Goal: Task Accomplishment & Management: Complete application form

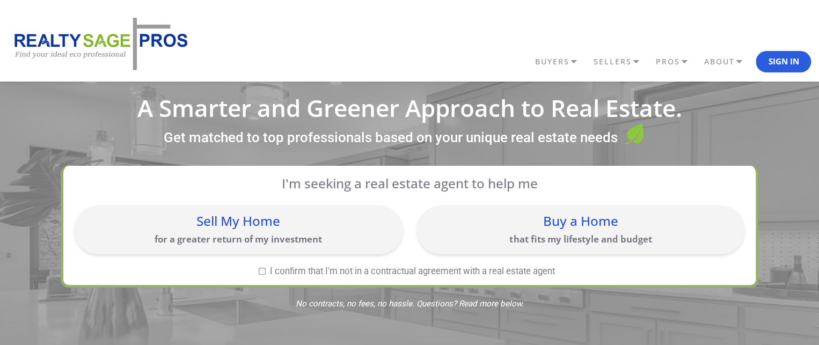
click at [296, 229] on div "Sell My Home for a greater return of my investment" at bounding box center [238, 230] width 318 height 38
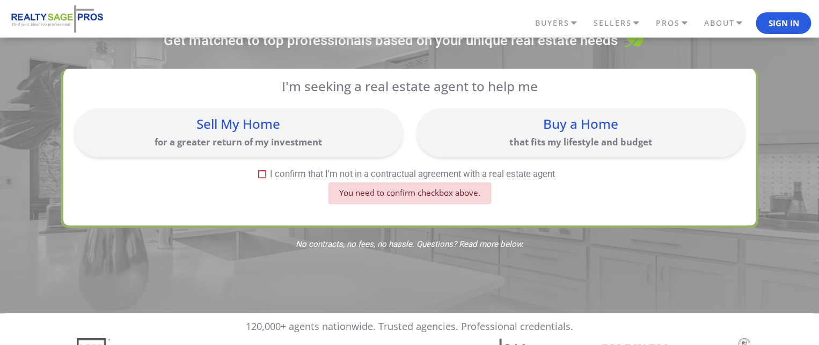
scroll to position [98, 0]
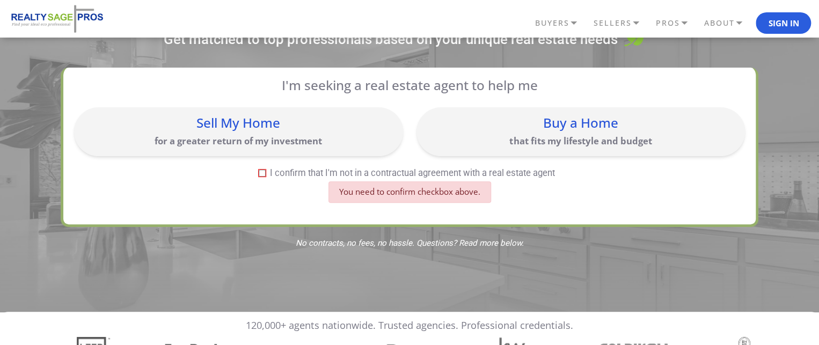
click at [261, 175] on input "I confirm that I'm not in a contractual agreement with a real estate agent" at bounding box center [262, 173] width 7 height 7
checkbox input "true"
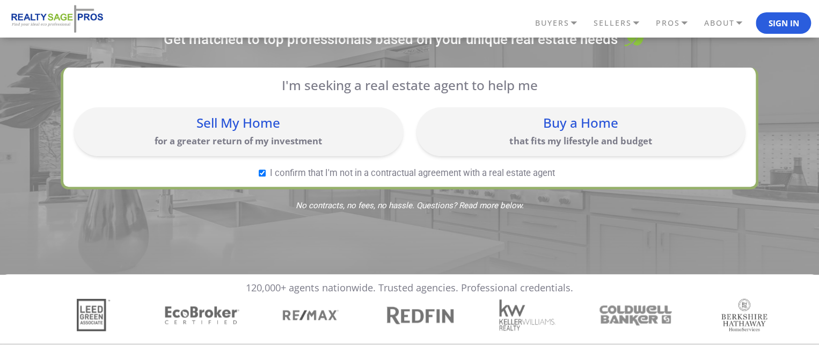
click at [277, 137] on p "for a greater return of my investment" at bounding box center [238, 141] width 318 height 12
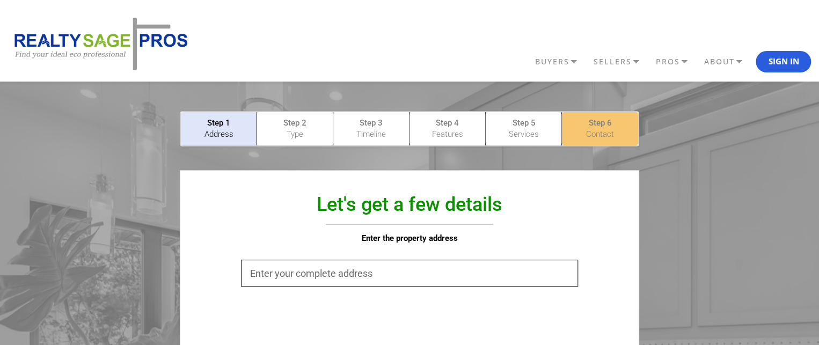
click at [618, 129] on p "Contact" at bounding box center [599, 134] width 63 height 11
click at [536, 134] on p "Services" at bounding box center [523, 134] width 63 height 11
click at [441, 134] on p "Features" at bounding box center [447, 134] width 63 height 11
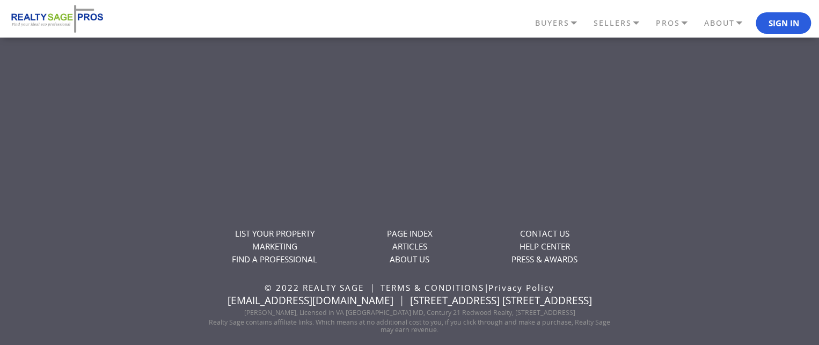
scroll to position [599, 0]
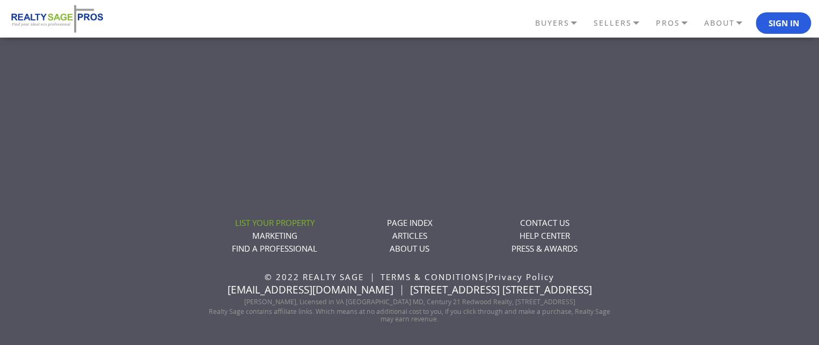
click at [281, 218] on link "LIST YOUR PROPERTY" at bounding box center [274, 222] width 79 height 11
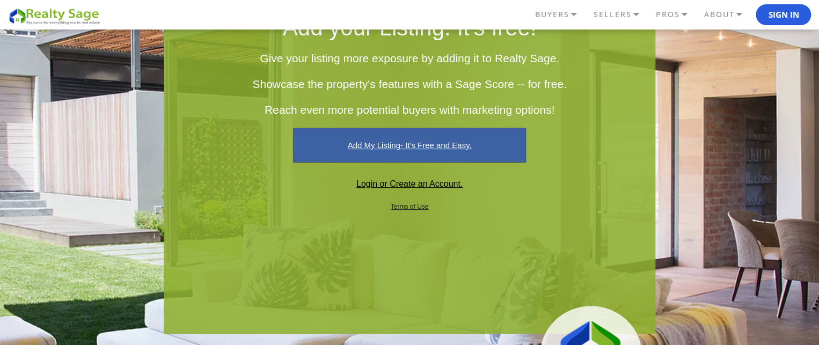
scroll to position [107, 0]
click at [418, 145] on link "Add My Listing- It's Free and Easy." at bounding box center [409, 144] width 232 height 35
